Goal: Task Accomplishment & Management: Manage account settings

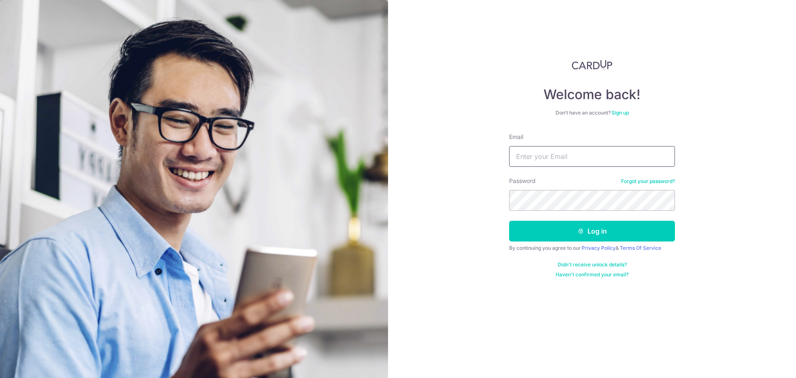
click at [599, 151] on input "Email" at bounding box center [592, 156] width 166 height 21
type input "[EMAIL_ADDRESS][DOMAIN_NAME]"
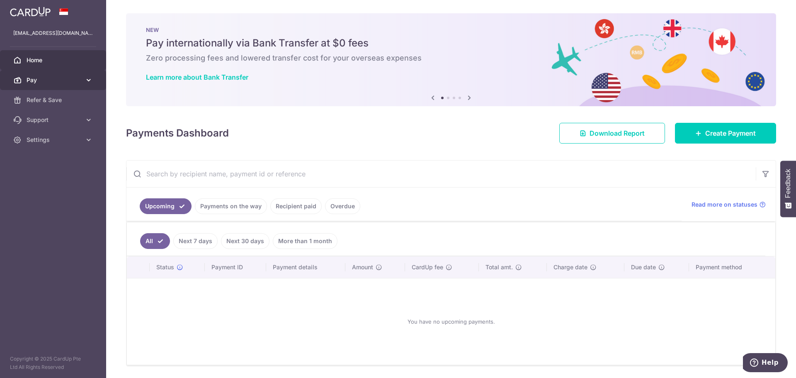
click at [55, 75] on link "Pay" at bounding box center [53, 80] width 106 height 20
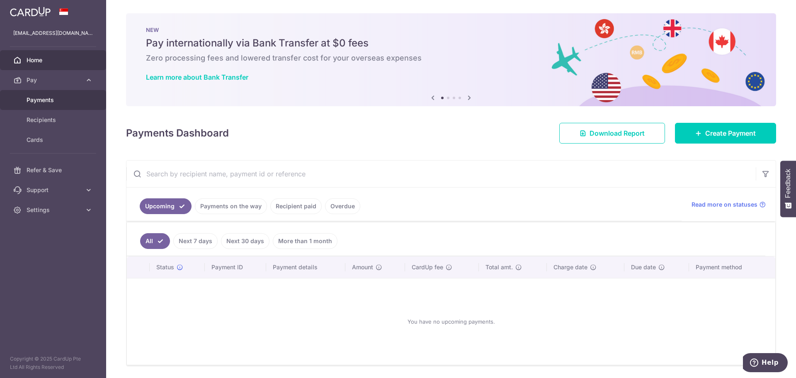
click at [38, 100] on span "Payments" at bounding box center [54, 100] width 55 height 8
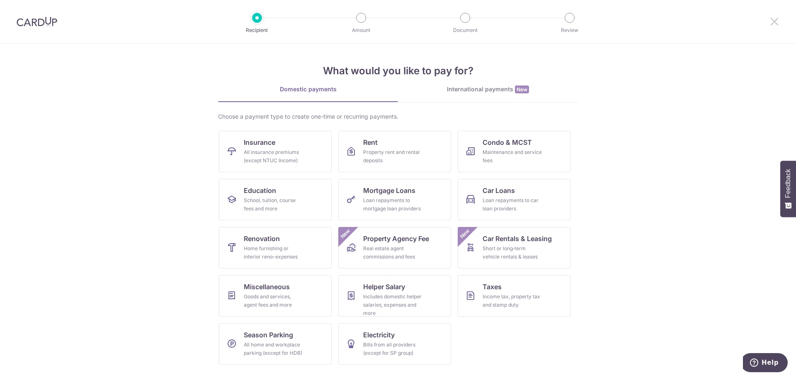
click at [779, 21] on icon at bounding box center [775, 21] width 10 height 10
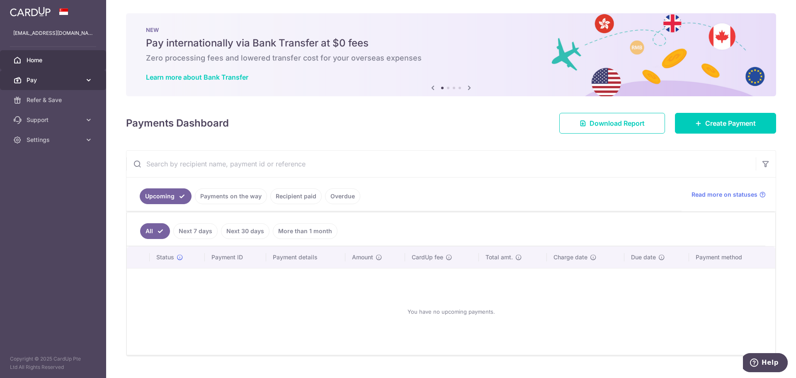
click at [44, 75] on link "Pay" at bounding box center [53, 80] width 106 height 20
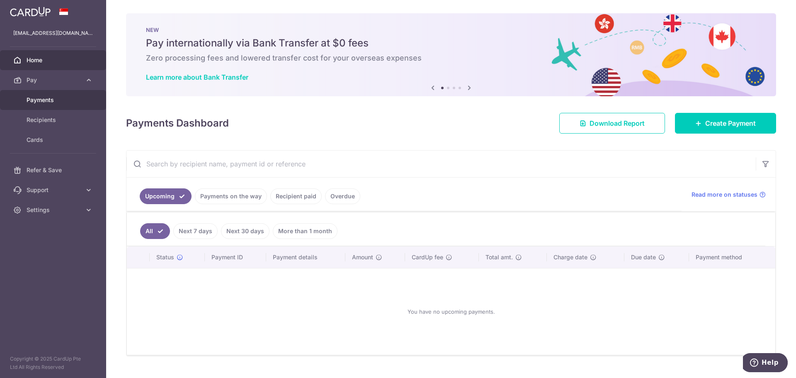
click at [51, 104] on link "Payments" at bounding box center [53, 100] width 106 height 20
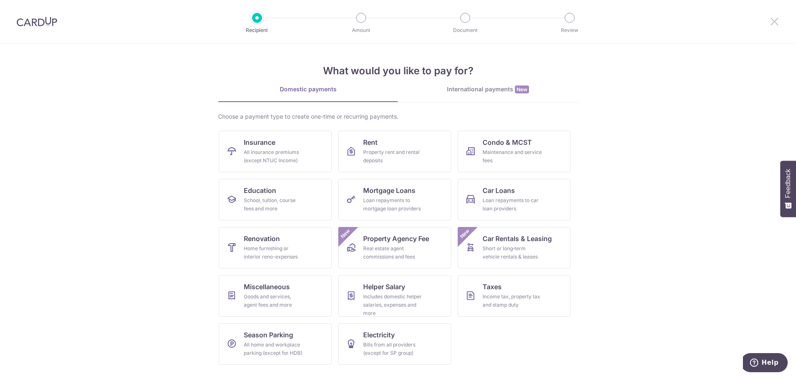
drag, startPoint x: 779, startPoint y: 21, endPoint x: 774, endPoint y: 21, distance: 4.6
click at [779, 21] on icon at bounding box center [775, 21] width 10 height 10
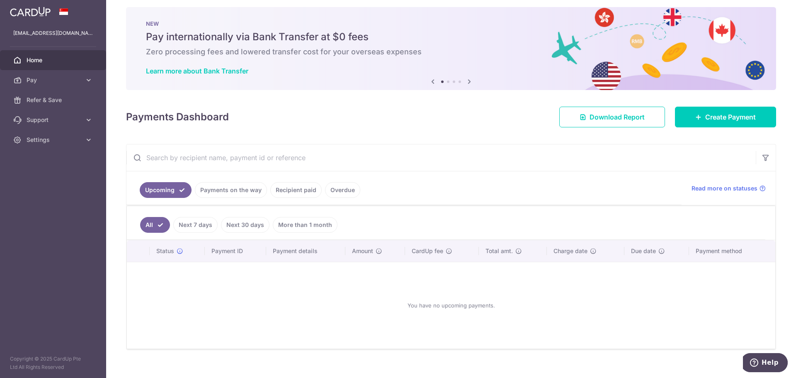
scroll to position [17, 0]
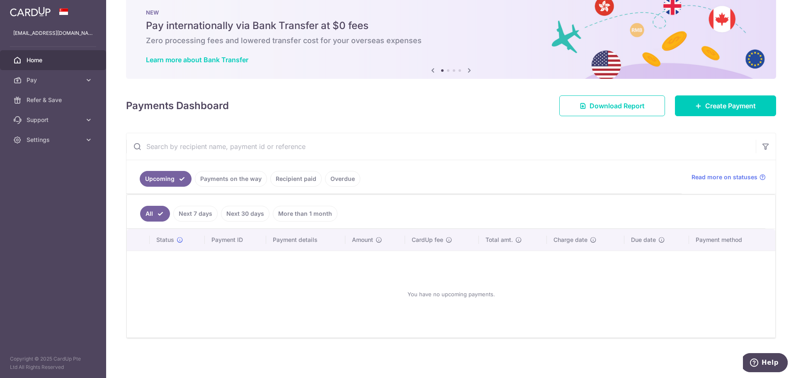
click at [304, 178] on link "Recipient paid" at bounding box center [295, 179] width 51 height 16
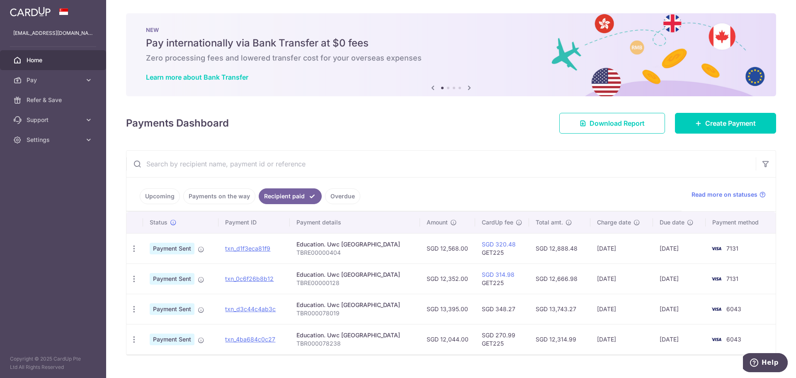
scroll to position [17, 0]
